Goal: Transaction & Acquisition: Purchase product/service

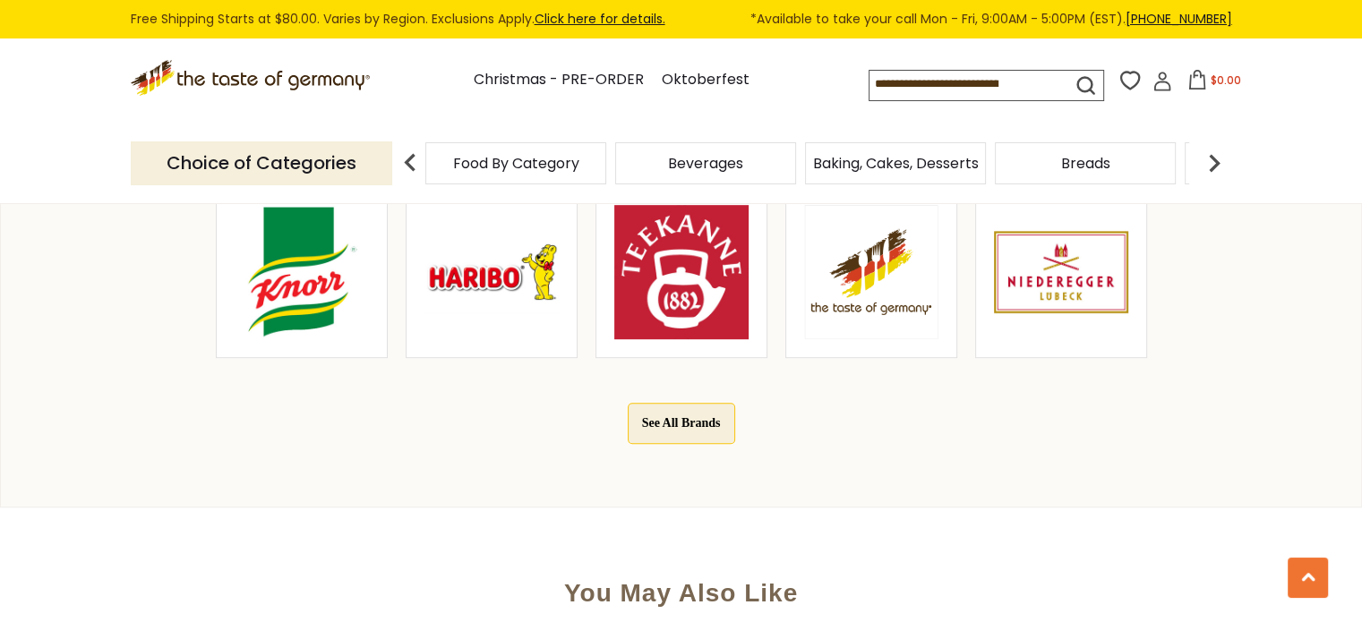
scroll to position [936, 0]
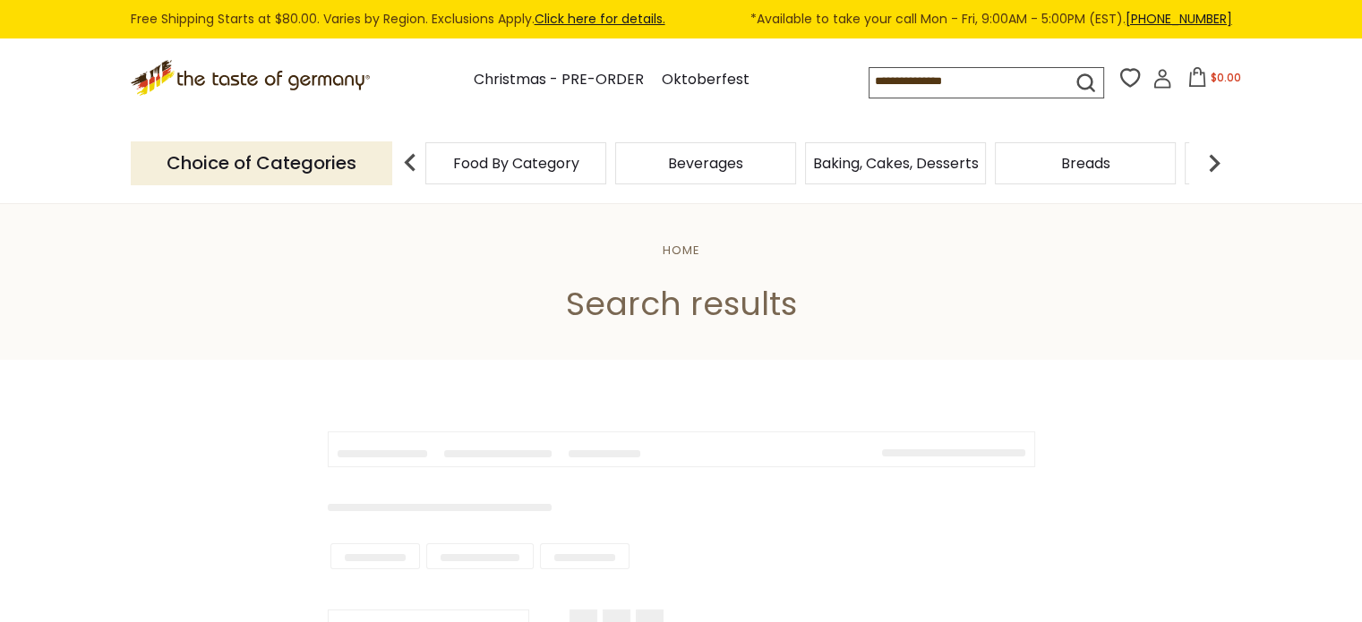
type input "**********"
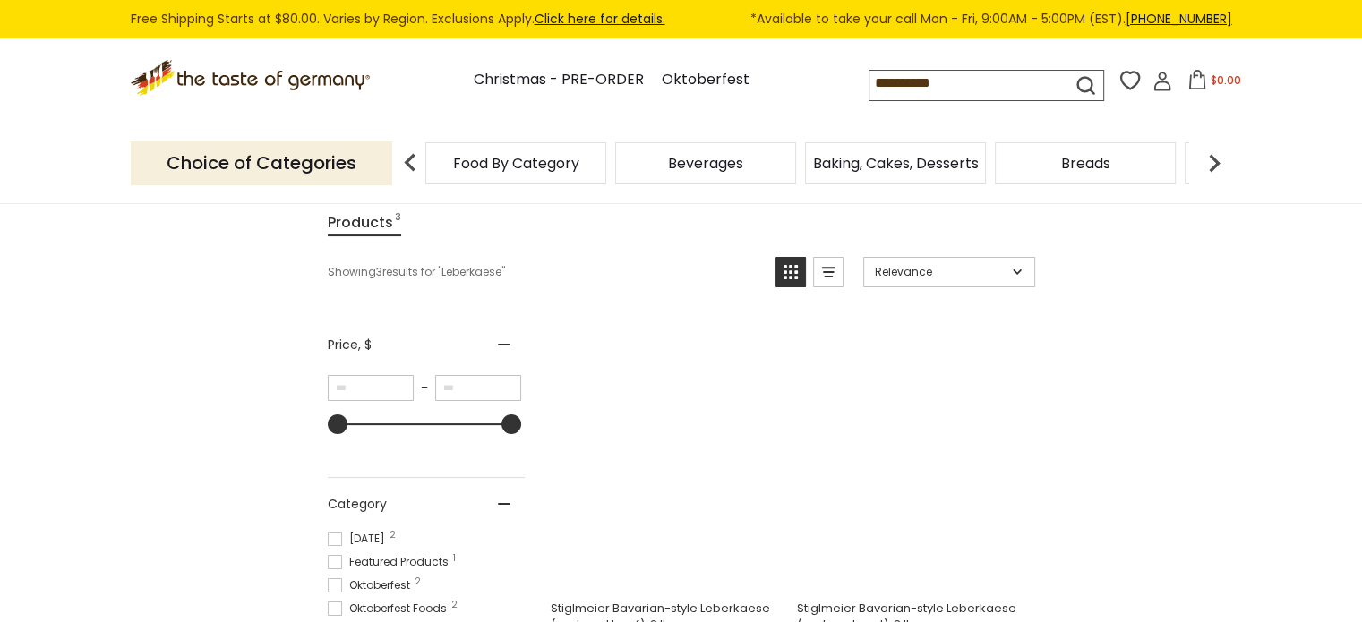
scroll to position [196, 0]
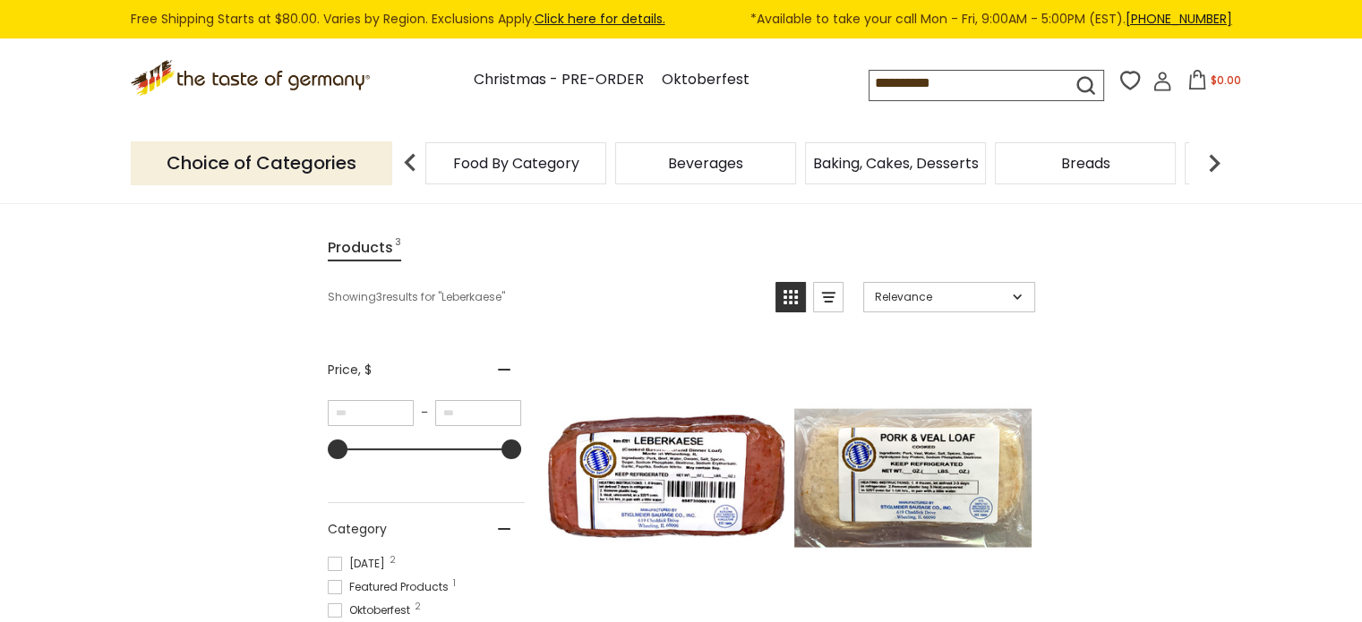
drag, startPoint x: 1372, startPoint y: 107, endPoint x: 1374, endPoint y: 158, distance: 51.1
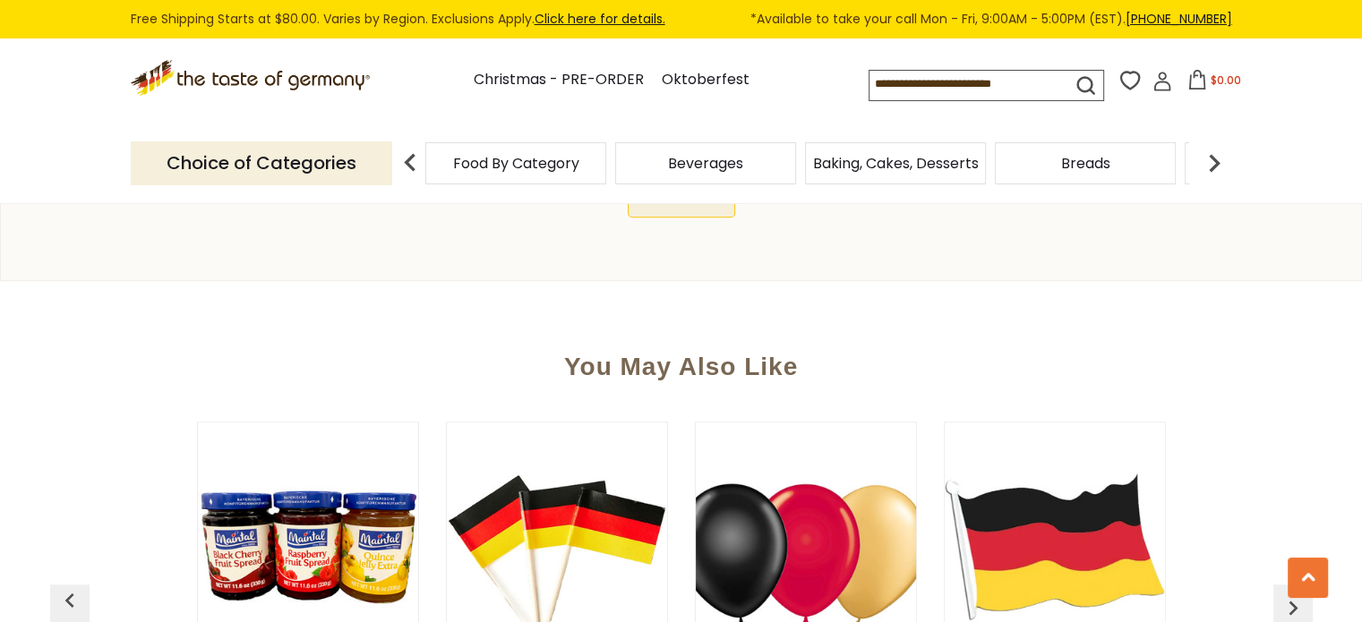
scroll to position [1164, 0]
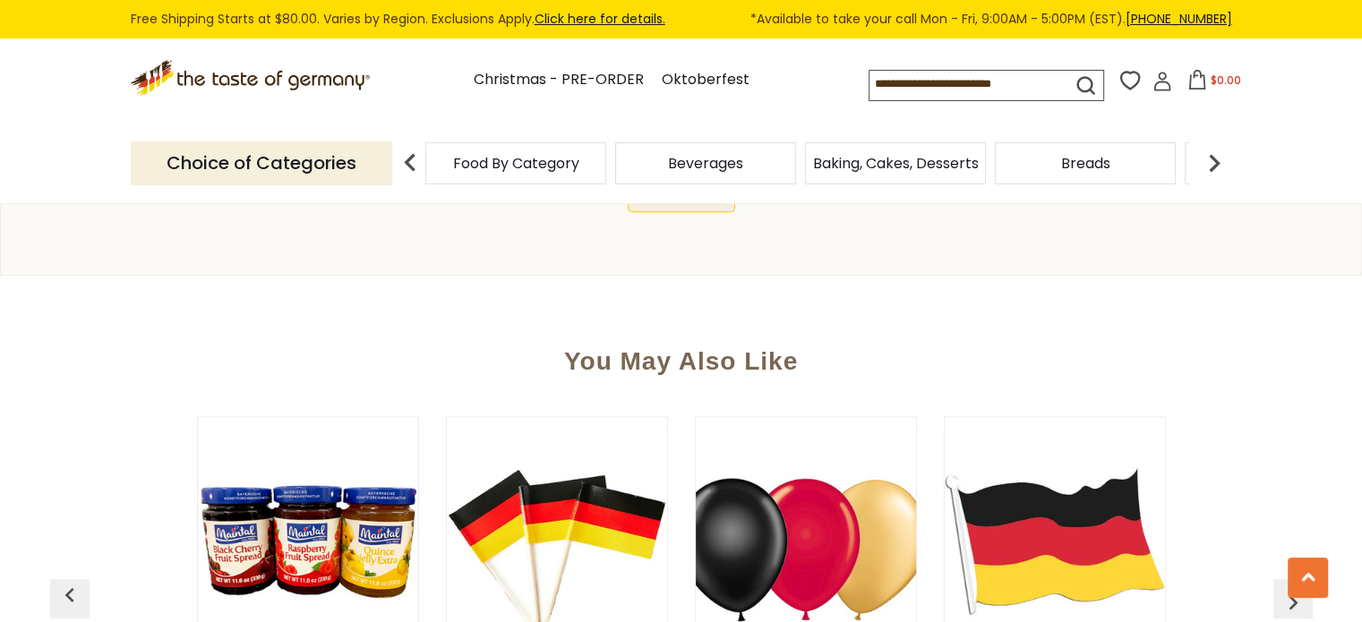
drag, startPoint x: 1372, startPoint y: 78, endPoint x: 1374, endPoint y: 255, distance: 177.3
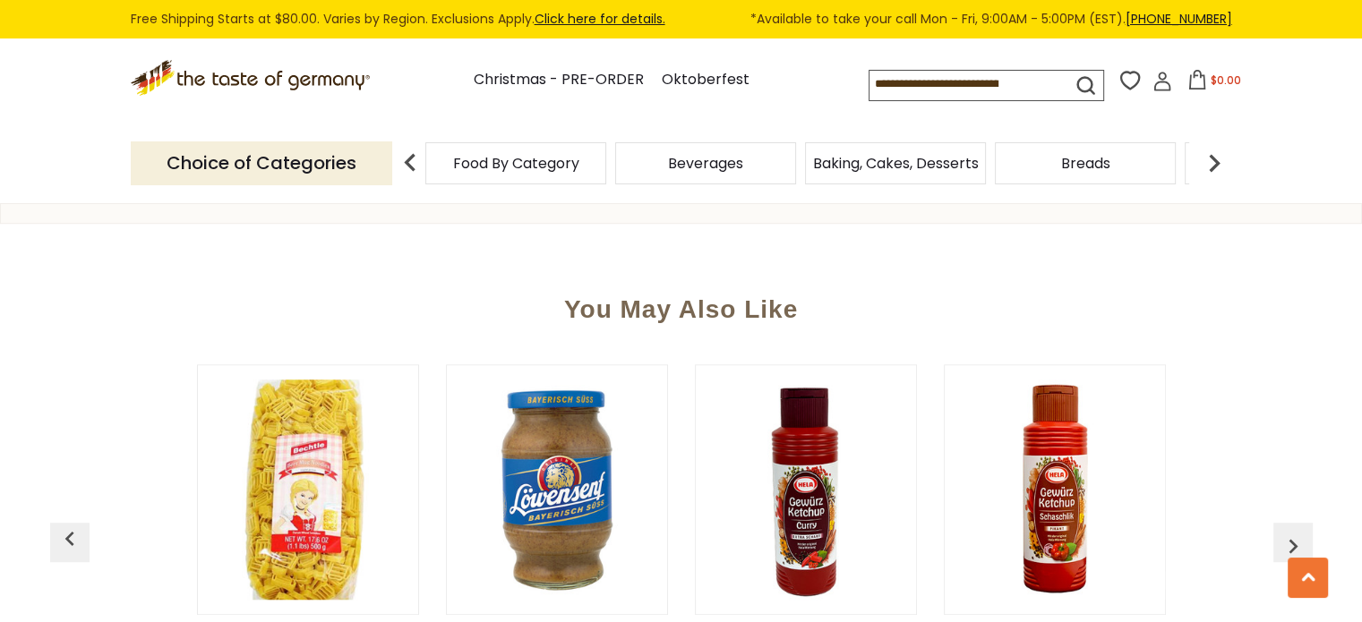
scroll to position [1347, 0]
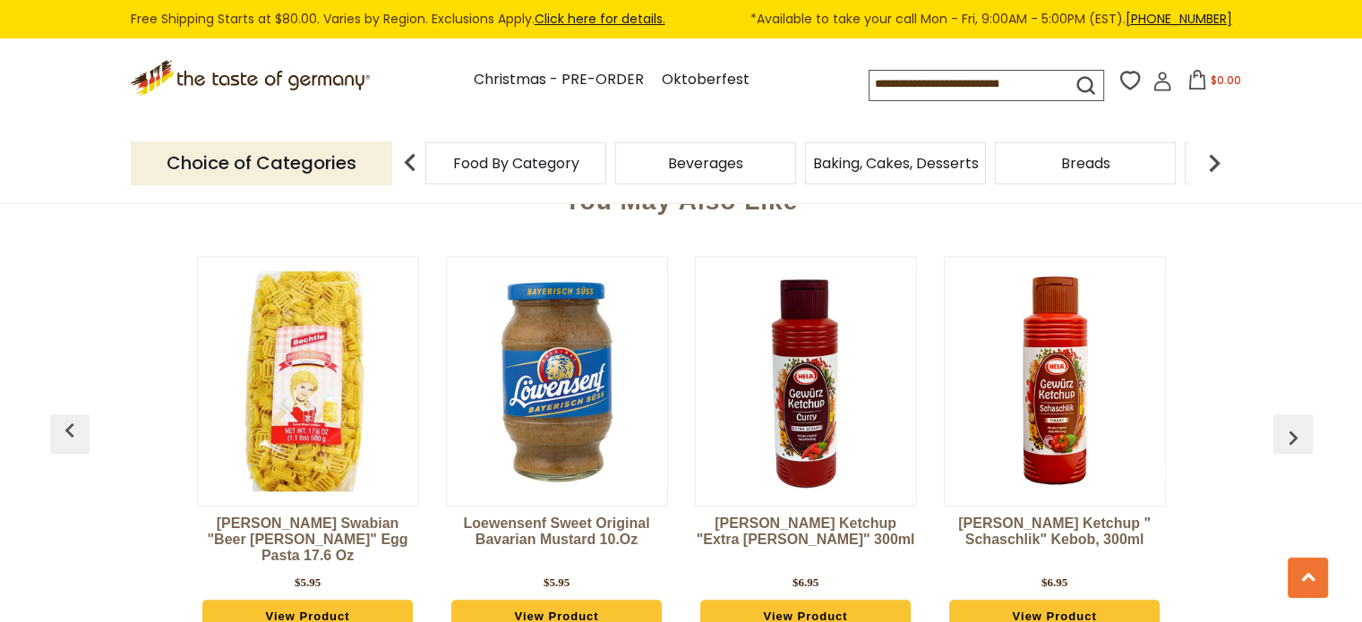
drag, startPoint x: 1372, startPoint y: 89, endPoint x: 1374, endPoint y: 295, distance: 206.8
click at [1361, 295] on html "star arrow-up arrow-left arrow-right close arrow-down search check-mark plus mi…" at bounding box center [681, 607] width 1362 height 3908
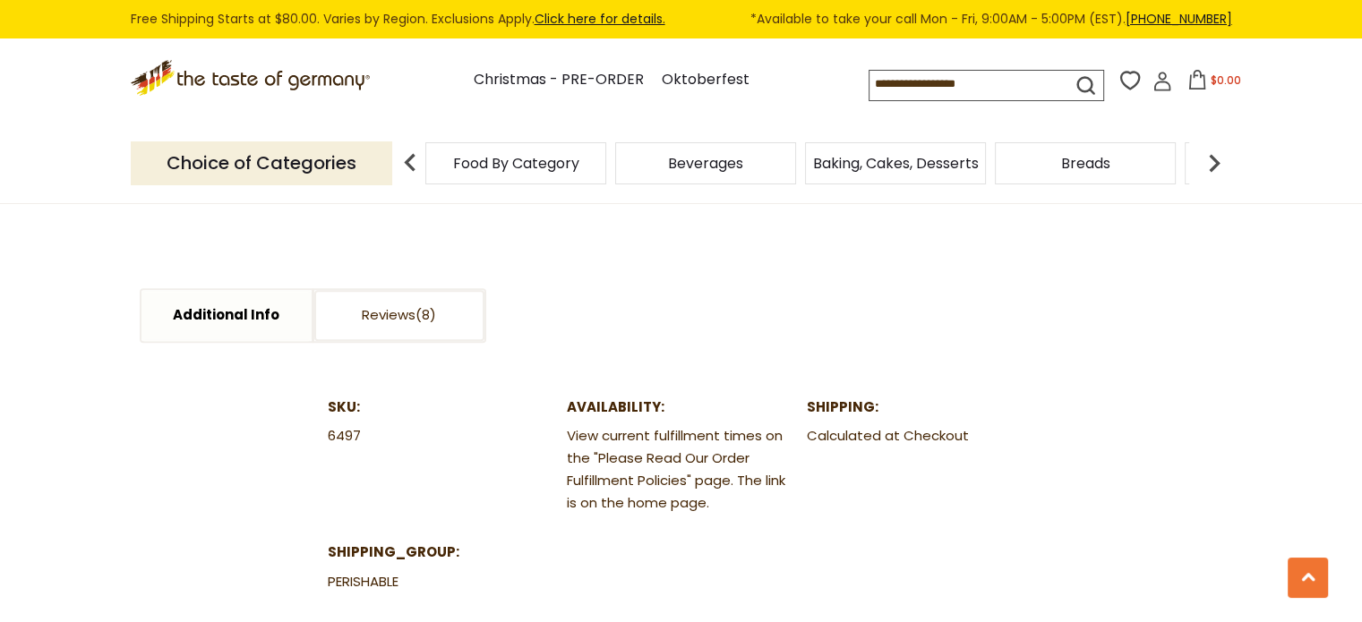
scroll to position [1918, 0]
